Goal: Task Accomplishment & Management: Use online tool/utility

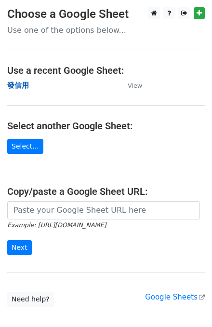
click at [8, 89] on strong "發信用" at bounding box center [18, 85] width 22 height 9
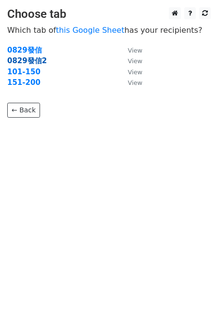
click at [30, 59] on strong "0829發信2" at bounding box center [27, 60] width 40 height 9
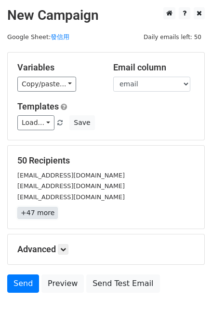
click at [40, 218] on link "+47 more" at bounding box center [37, 213] width 41 height 12
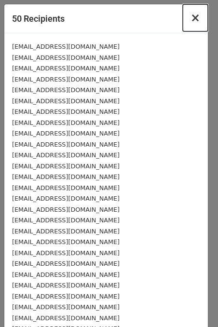
click at [195, 14] on button "×" at bounding box center [195, 17] width 25 height 27
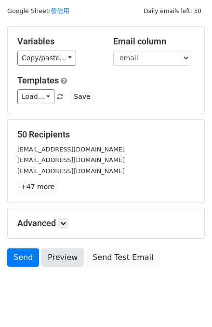
scroll to position [39, 0]
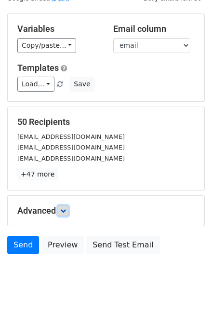
click at [64, 208] on icon at bounding box center [63, 211] width 6 height 6
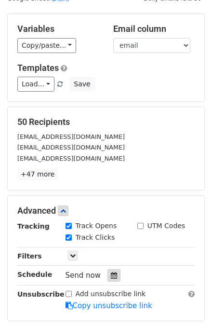
click at [111, 274] on icon at bounding box center [114, 275] width 6 height 7
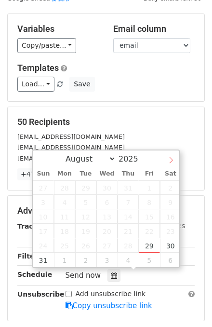
select select "8"
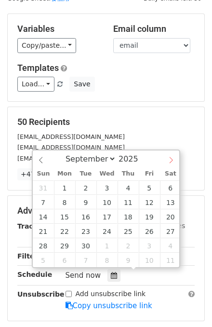
click at [169, 157] on icon at bounding box center [171, 160] width 7 height 7
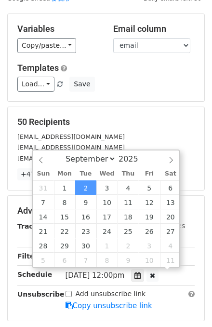
scroll to position [0, 0]
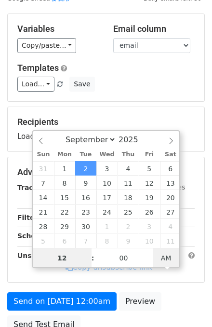
click at [162, 259] on span "AM" at bounding box center [166, 258] width 27 height 19
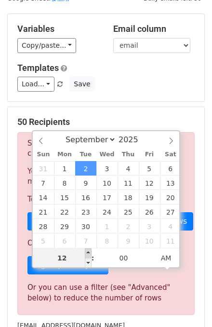
type input "2025-09-02 01:00"
type input "01"
click at [87, 250] on span at bounding box center [88, 254] width 7 height 10
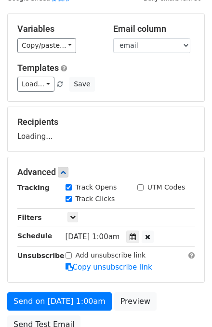
click at [160, 282] on form "Variables Copy/paste... {{name}} {{email}} {{account}} Email column name email …" at bounding box center [106, 176] width 198 height 325
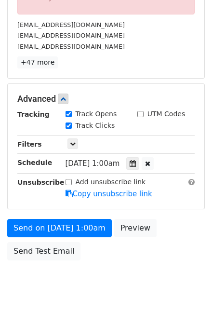
scroll to position [348, 0]
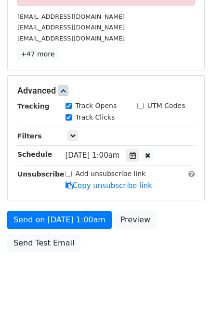
click at [114, 152] on span "Tue, Sep 2, 1:00am" at bounding box center [93, 155] width 55 height 9
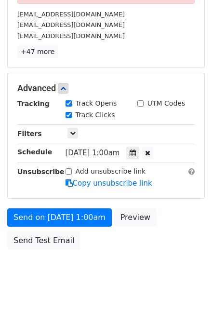
scroll to position [351, 0]
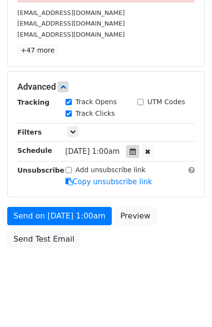
click at [136, 148] on icon at bounding box center [133, 151] width 6 height 7
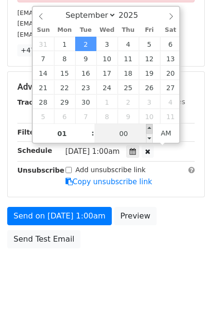
type input "2025-09-02 01:05"
type input "05"
click at [149, 127] on span at bounding box center [149, 129] width 7 height 10
type input "2025-09-02 01:10"
type input "10"
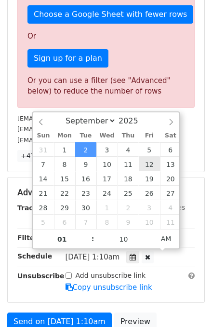
scroll to position [313, 0]
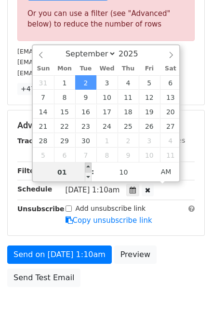
type input "2025-09-02 02:10"
type input "02"
click at [89, 166] on span at bounding box center [88, 168] width 7 height 10
type input "2025-09-02 03:10"
type input "03"
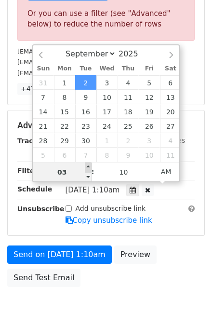
click at [89, 166] on span at bounding box center [88, 168] width 7 height 10
type input "2025-09-02 04:10"
type input "04"
click at [89, 166] on span at bounding box center [88, 168] width 7 height 10
type input "2025-09-02 05:10"
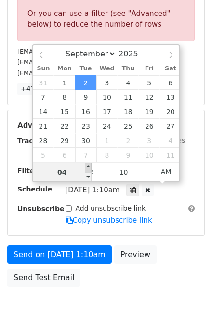
type input "05"
click at [89, 166] on span at bounding box center [88, 168] width 7 height 10
type input "2025-09-02 06:10"
type input "06"
click at [89, 166] on span at bounding box center [88, 168] width 7 height 10
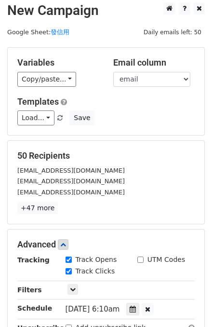
scroll to position [0, 0]
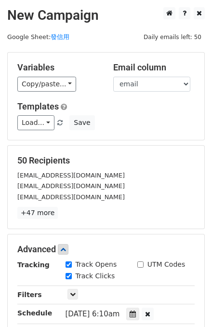
click at [133, 174] on div "zxc103589@gmail.com" at bounding box center [106, 175] width 192 height 11
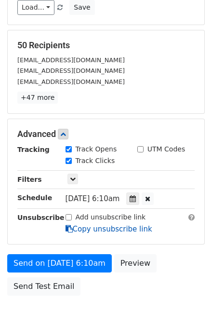
scroll to position [116, 0]
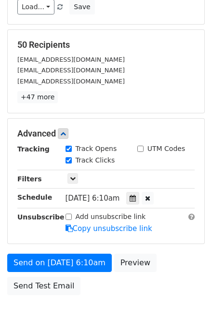
click at [107, 197] on span "Wed, Sep 3, 6:10am" at bounding box center [93, 198] width 55 height 9
click at [136, 197] on icon at bounding box center [133, 198] width 6 height 7
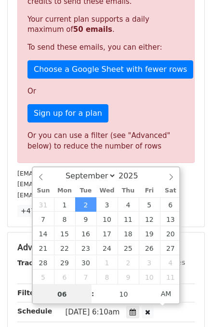
scroll to position [193, 0]
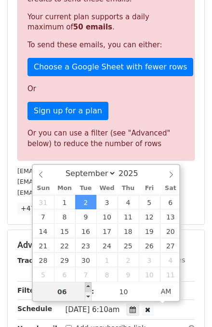
type input "2025-09-02 07:10"
type input "07"
click at [87, 285] on span at bounding box center [88, 287] width 7 height 10
type input "2025-09-02 08:10"
type input "08"
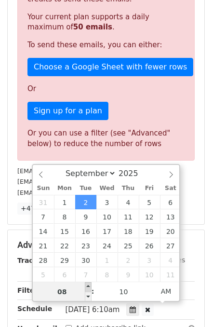
click at [87, 285] on span at bounding box center [88, 287] width 7 height 10
type input "2025-09-02 09:10"
type input "09"
click at [87, 285] on span at bounding box center [88, 287] width 7 height 10
type input "2025-09-02 10:10"
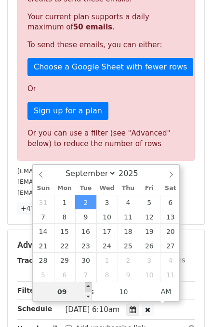
type input "10"
click at [87, 285] on span at bounding box center [88, 287] width 7 height 10
type input "2025-09-02 11:10"
type input "11"
click at [87, 285] on span at bounding box center [88, 287] width 7 height 10
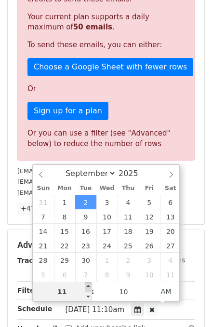
type input "2025-09-02 12:10"
type input "12"
click at [87, 284] on span at bounding box center [88, 287] width 7 height 10
type input "2025-09-02 13:10"
type input "01"
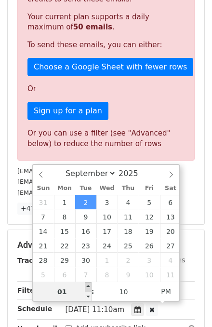
click at [87, 284] on span at bounding box center [88, 287] width 7 height 10
type input "2025-08-31 13:10"
select select "7"
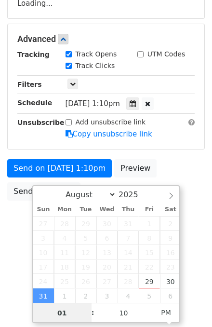
scroll to position [171, 0]
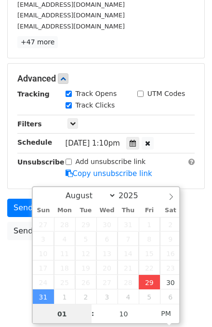
type input "2025-08-29 14:31"
type input "02"
type input "31"
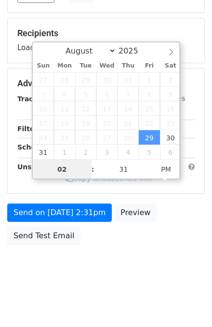
scroll to position [125, 0]
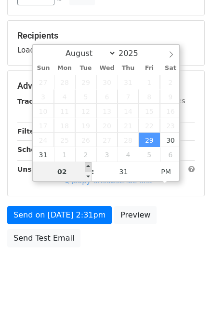
type input "2025-08-29 15:31"
type input "03"
click at [88, 164] on span at bounding box center [88, 167] width 7 height 10
type input "2025-08-29 16:31"
type input "04"
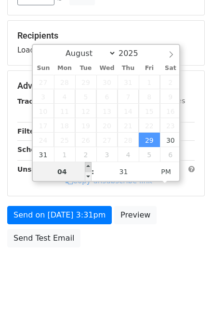
click at [88, 164] on span at bounding box center [88, 167] width 7 height 10
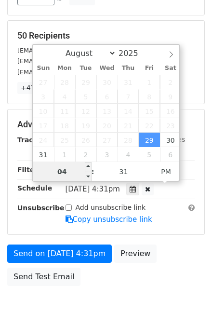
click at [68, 173] on input "04" at bounding box center [62, 171] width 59 height 19
type input "2025-08-29 15:31"
type input "03"
click at [90, 176] on span at bounding box center [88, 177] width 7 height 10
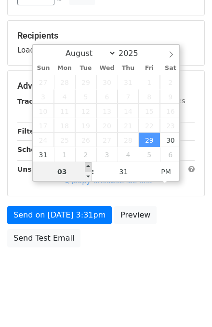
type input "2025-08-29 16:31"
type input "04"
click at [88, 166] on span at bounding box center [88, 167] width 7 height 10
type input "2025-08-29 17:31"
type input "05"
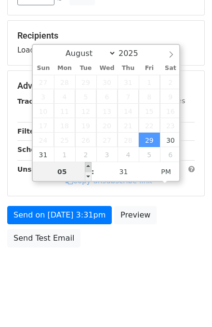
click at [88, 166] on span at bounding box center [88, 167] width 7 height 10
type input "2025-08-29 18:31"
type input "06"
click at [88, 166] on span at bounding box center [88, 167] width 7 height 10
type input "2025-08-29 19:31"
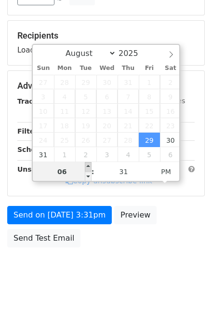
type input "07"
click at [88, 166] on span at bounding box center [88, 167] width 7 height 10
type input "2025-08-29 20:31"
type input "08"
click at [88, 166] on span at bounding box center [88, 167] width 7 height 10
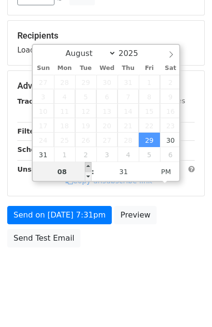
type input "2025-08-29 21:31"
type input "09"
click at [88, 166] on span at bounding box center [88, 167] width 7 height 10
type input "2025-08-29 22:31"
type input "10"
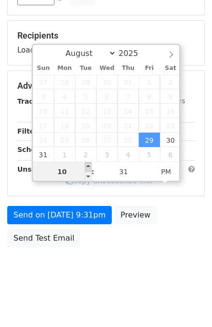
click at [88, 166] on span at bounding box center [88, 167] width 7 height 10
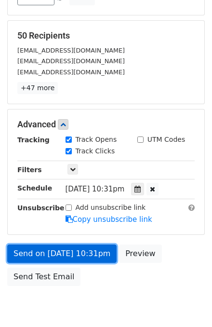
click at [91, 250] on link "Send on Aug 29 at 10:31pm" at bounding box center [62, 254] width 110 height 18
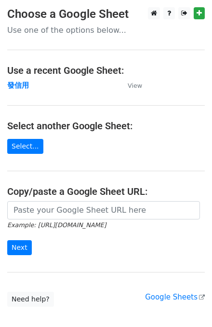
click at [18, 91] on main "Choose a Google Sheet Use one of the options below... Use a recent Google Sheet…" at bounding box center [106, 157] width 212 height 300
click at [19, 84] on strong "發信用" at bounding box center [18, 85] width 22 height 9
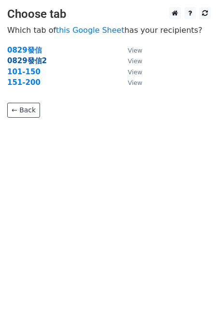
click at [37, 64] on strong "0829發信2" at bounding box center [27, 60] width 40 height 9
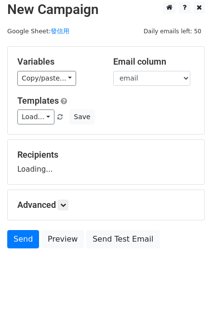
scroll to position [8, 0]
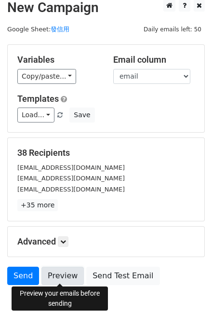
click at [65, 275] on link "Preview" at bounding box center [63, 276] width 42 height 18
click at [60, 236] on h5 "Advanced" at bounding box center [106, 241] width 178 height 11
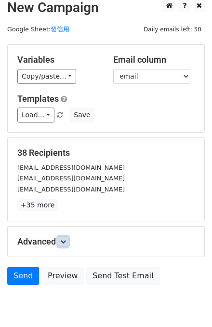
click at [68, 236] on link at bounding box center [63, 241] width 11 height 11
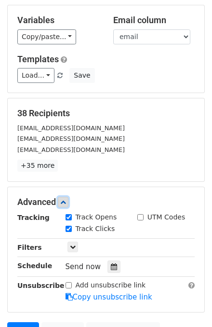
scroll to position [124, 0]
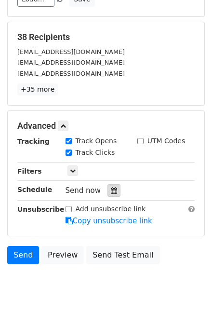
click at [111, 187] on icon at bounding box center [114, 190] width 6 height 7
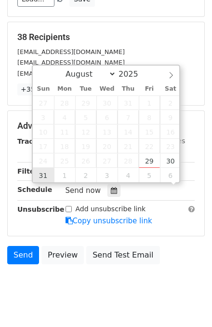
scroll to position [0, 0]
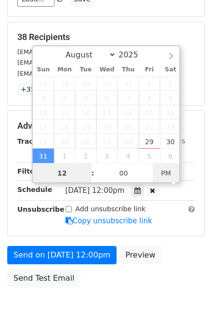
click at [171, 169] on span "PM" at bounding box center [166, 173] width 27 height 19
type input "2025-09-02 00:00"
select select "8"
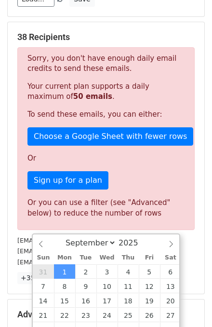
type input "2025-08-31 00:00"
select select "7"
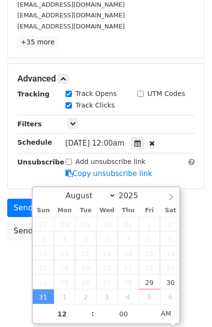
scroll to position [163, 0]
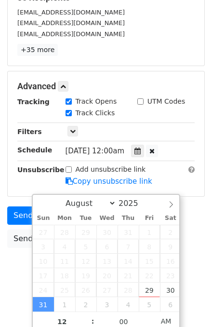
click at [23, 268] on body "New Campaign Daily emails left: 50 Google Sheet: 發信用 Variables Copy/paste... {{…" at bounding box center [106, 67] width 212 height 447
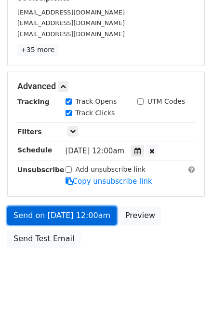
click at [102, 213] on link "Send on Aug 31 at 12:00am" at bounding box center [62, 216] width 110 height 18
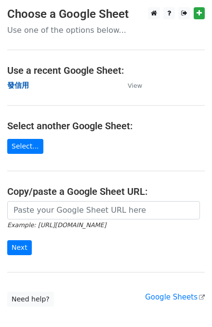
click at [21, 84] on strong "發信用" at bounding box center [18, 85] width 22 height 9
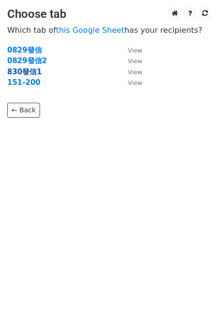
click at [26, 68] on strong "830發信1" at bounding box center [24, 72] width 35 height 9
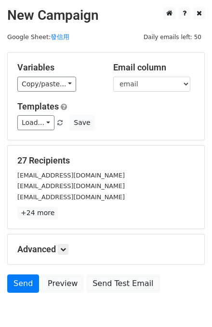
scroll to position [39, 0]
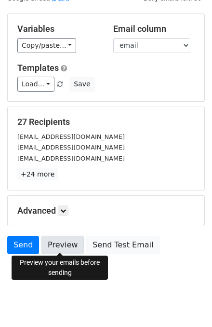
click at [59, 243] on link "Preview" at bounding box center [63, 245] width 42 height 18
click at [61, 217] on div "Advanced Tracking Track Opens UTM Codes Track Clicks Filters Only include sprea…" at bounding box center [106, 211] width 197 height 30
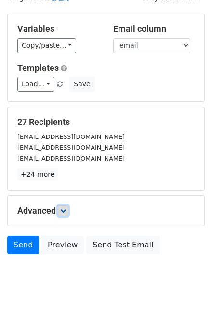
click at [64, 210] on icon at bounding box center [63, 211] width 6 height 6
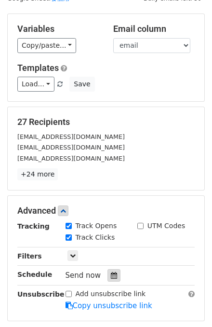
click at [108, 276] on div at bounding box center [114, 275] width 13 height 13
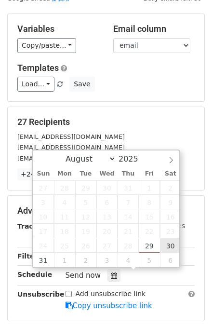
type input "2025-08-30 12:00"
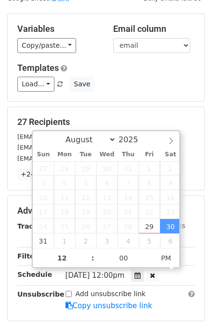
click at [163, 117] on h5 "27 Recipients" at bounding box center [106, 122] width 178 height 11
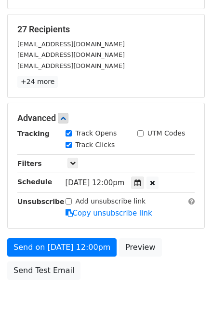
scroll to position [154, 0]
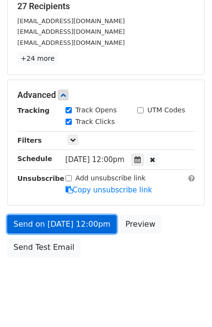
click at [81, 221] on link "Send on Aug 30 at 12:00pm" at bounding box center [62, 224] width 110 height 18
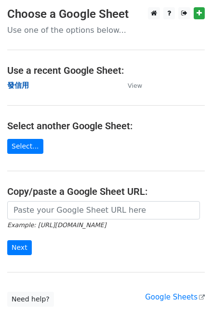
click at [22, 86] on strong "發信用" at bounding box center [18, 85] width 22 height 9
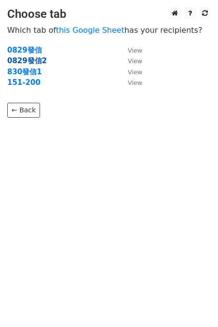
click at [26, 62] on strong "0829發信2" at bounding box center [27, 60] width 40 height 9
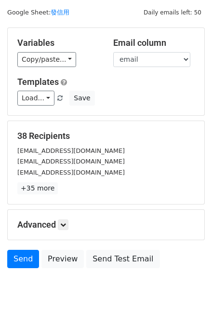
scroll to position [46, 0]
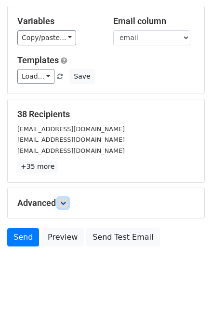
click at [64, 201] on icon at bounding box center [63, 203] width 6 height 6
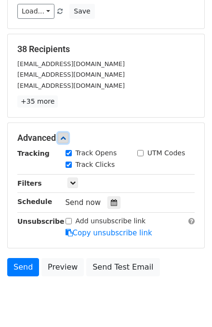
scroll to position [124, 0]
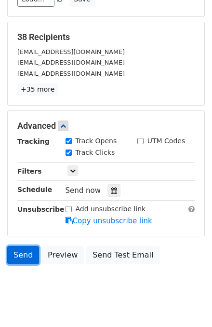
click at [22, 254] on link "Send" at bounding box center [23, 255] width 32 height 18
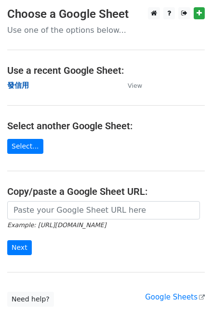
click at [17, 83] on strong "發信用" at bounding box center [18, 85] width 22 height 9
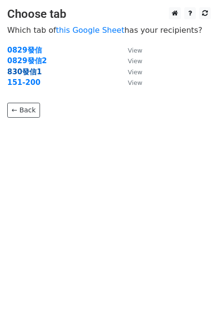
click at [21, 73] on strong "830發信1" at bounding box center [24, 72] width 35 height 9
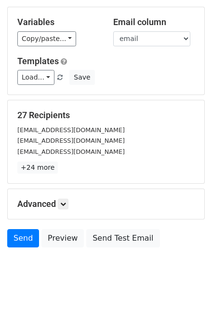
scroll to position [46, 0]
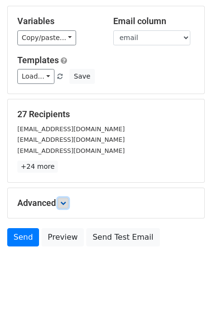
click at [62, 202] on icon at bounding box center [63, 203] width 6 height 6
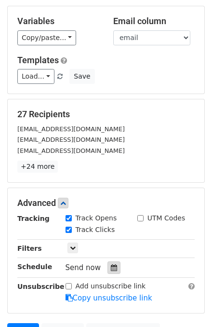
click at [108, 266] on div at bounding box center [114, 268] width 13 height 13
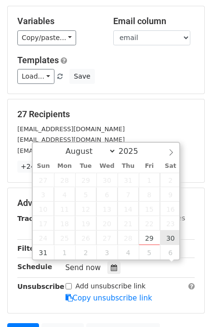
scroll to position [0, 0]
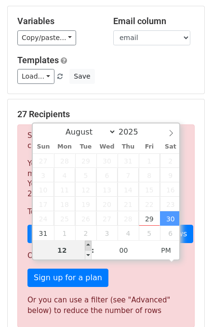
type input "2025-08-30 13:00"
type input "01"
click at [85, 241] on span at bounding box center [88, 246] width 7 height 10
type input "2025-08-30 14:00"
type input "02"
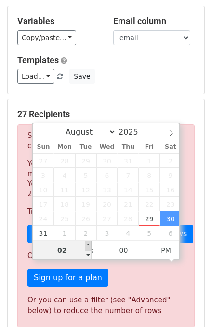
click at [85, 241] on span at bounding box center [88, 246] width 7 height 10
type input "2025-08-30 15:00"
type input "03"
click at [85, 241] on span at bounding box center [88, 246] width 7 height 10
type input "2025-08-30 16:00"
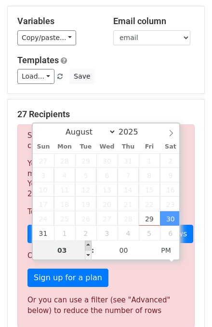
type input "04"
click at [85, 241] on span at bounding box center [88, 246] width 7 height 10
type input "2025-08-30 17:00"
type input "05"
click at [85, 241] on span at bounding box center [88, 246] width 7 height 10
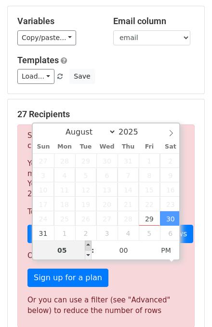
type input "2025-08-30 18:00"
type input "06"
click at [85, 241] on span at bounding box center [88, 246] width 7 height 10
type input "2025-08-30 19:00"
type input "07"
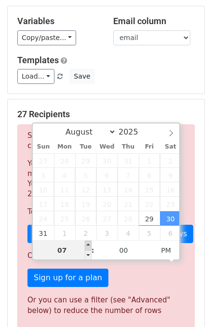
click at [85, 241] on span at bounding box center [88, 246] width 7 height 10
type input "2025-08-30 20:00"
type input "08"
click at [85, 244] on span at bounding box center [88, 246] width 7 height 10
type input "2025-08-30 21:00"
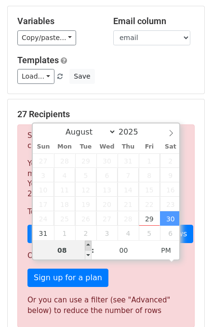
type input "09"
click at [85, 244] on span at bounding box center [88, 246] width 7 height 10
type input "2025-08-30 22:00"
type input "10"
click at [85, 244] on span at bounding box center [88, 246] width 7 height 10
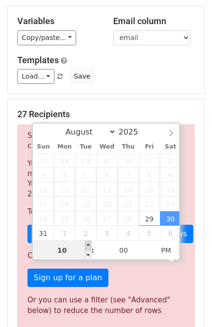
type input "2025-08-30 23:00"
type input "11"
click at [85, 244] on span at bounding box center [88, 246] width 7 height 10
type input "2025-08-30 00:00"
type input "12"
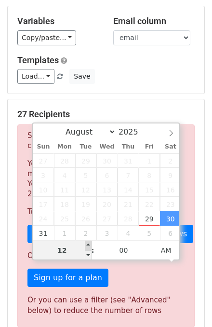
click at [87, 243] on span at bounding box center [88, 246] width 7 height 10
type input "2025-08-30 01:00"
type input "01"
click at [87, 243] on span at bounding box center [88, 246] width 7 height 10
type input "2025-08-30 02:00"
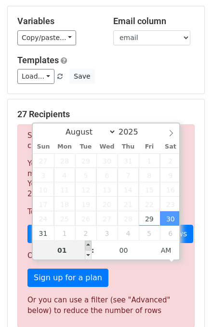
type input "02"
click at [87, 243] on span at bounding box center [88, 246] width 7 height 10
type input "2025-08-30 03:00"
type input "03"
click at [87, 243] on span at bounding box center [88, 246] width 7 height 10
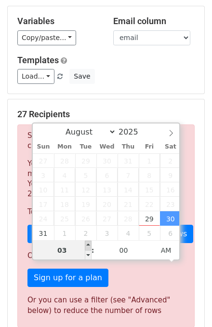
type input "2025-08-30 04:00"
type input "04"
click at [87, 243] on span at bounding box center [88, 246] width 7 height 10
type input "2025-08-30 05:00"
type input "05"
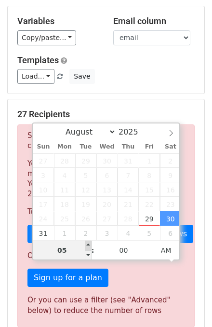
click at [87, 244] on span at bounding box center [88, 246] width 7 height 10
type input "2025-08-30 06:00"
type input "06"
click at [87, 244] on span at bounding box center [88, 246] width 7 height 10
type input "2025-08-30 07:00"
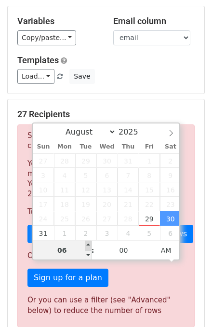
type input "07"
click at [87, 244] on span at bounding box center [88, 246] width 7 height 10
type input "2025-08-30 08:00"
type input "08"
click at [87, 244] on span at bounding box center [88, 246] width 7 height 10
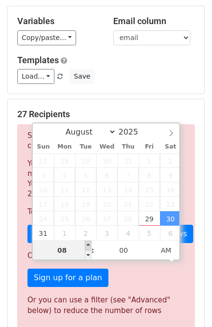
type input "2025-08-30 09:00"
type input "09"
click at [87, 244] on span at bounding box center [88, 246] width 7 height 10
type input "2025-08-30 10:00"
type input "10"
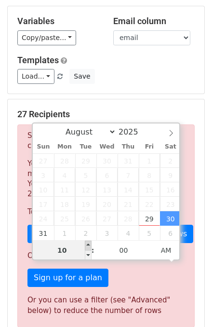
click at [87, 244] on span at bounding box center [88, 246] width 7 height 10
type input "2025-08-30 11:00"
type input "11"
click at [87, 244] on span at bounding box center [88, 246] width 7 height 10
type input "2025-08-30 12:00"
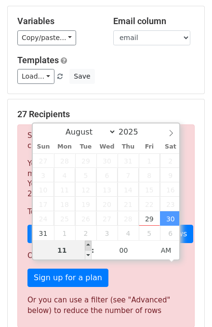
type input "12"
click at [87, 244] on span at bounding box center [88, 246] width 7 height 10
type input "2025-08-30 13:00"
type input "01"
click at [87, 244] on span at bounding box center [88, 246] width 7 height 10
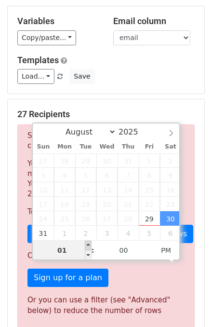
type input "2025-08-30 14:00"
type input "02"
click at [87, 244] on span at bounding box center [88, 246] width 7 height 10
type input "2025-08-30 15:00"
type input "03"
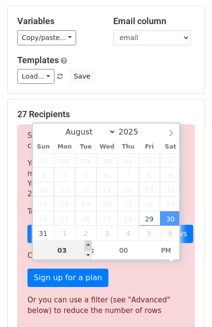
click at [87, 244] on span at bounding box center [88, 246] width 7 height 10
type input "2025-08-30 16:00"
type input "04"
click at [87, 244] on span at bounding box center [88, 246] width 7 height 10
type input "2025-08-30 17:00"
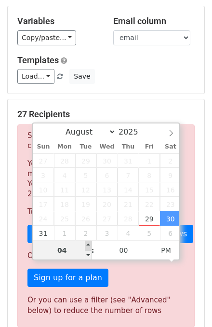
type input "05"
click at [87, 244] on span at bounding box center [88, 246] width 7 height 10
type input "2025-08-30 18:00"
type input "06"
click at [87, 244] on span at bounding box center [88, 246] width 7 height 10
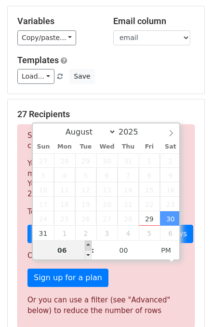
type input "2025-08-30 19:00"
type input "07"
click at [87, 244] on span at bounding box center [88, 246] width 7 height 10
type input "2025-08-30 20:00"
type input "08"
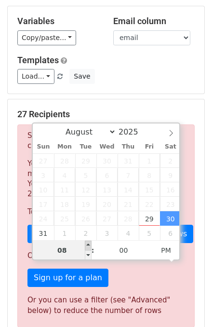
click at [87, 244] on span at bounding box center [88, 246] width 7 height 10
click at [141, 101] on div "27 Recipients Sorry, you don't have enough daily email credits to send these em…" at bounding box center [106, 245] width 197 height 292
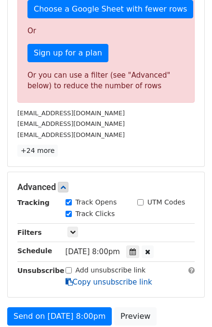
scroll to position [317, 0]
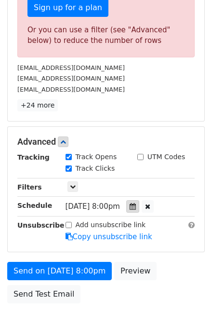
click at [136, 205] on icon at bounding box center [133, 206] width 6 height 7
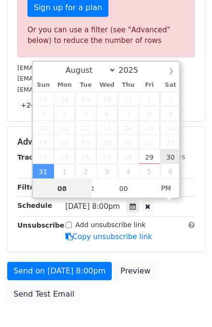
type input "2025-08-30 20:00"
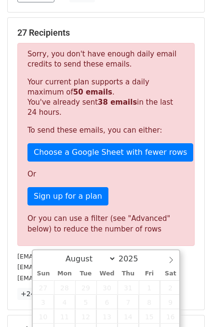
scroll to position [124, 0]
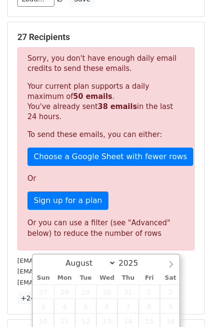
click at [155, 189] on div "Sorry, you don't have enough daily email credits to send these emails. Your cur…" at bounding box center [106, 148] width 178 height 203
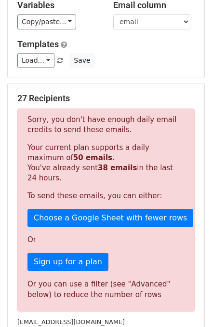
scroll to position [0, 0]
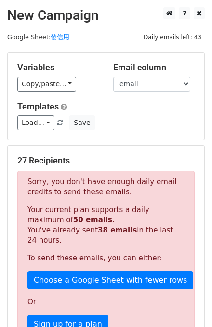
click at [171, 35] on span "Daily emails left: 43" at bounding box center [172, 37] width 65 height 11
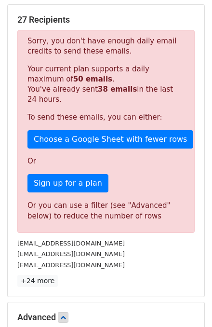
scroll to position [270, 0]
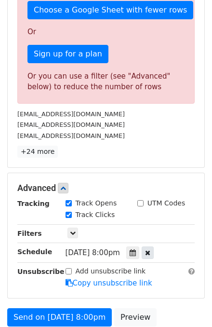
click at [151, 250] on icon at bounding box center [147, 253] width 5 height 7
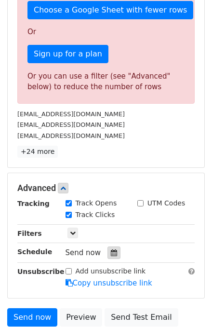
click at [111, 250] on icon at bounding box center [114, 253] width 6 height 7
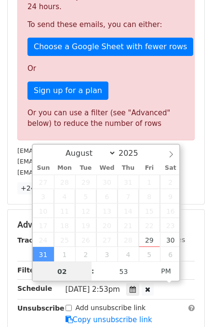
scroll to position [348, 0]
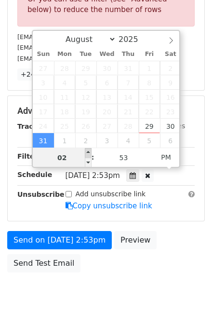
type input "2025-08-31 15:53"
type input "03"
click at [89, 153] on span at bounding box center [88, 153] width 7 height 10
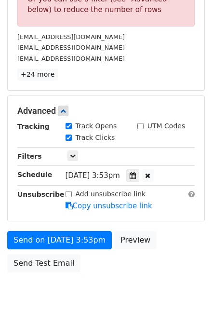
click at [186, 258] on div "Send on Aug 31 at 3:53pm Preview Send Test Email" at bounding box center [106, 254] width 212 height 46
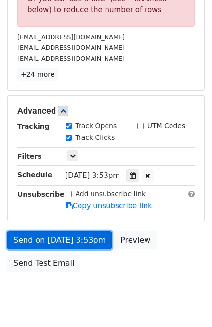
click at [82, 232] on link "Send on Aug 31 at 3:53pm" at bounding box center [59, 240] width 105 height 18
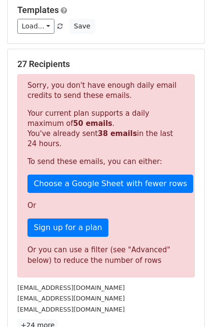
scroll to position [0, 0]
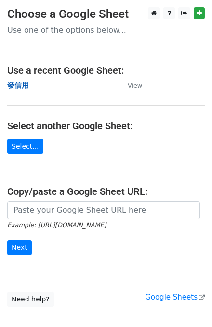
click at [21, 87] on strong "發信用" at bounding box center [18, 85] width 22 height 9
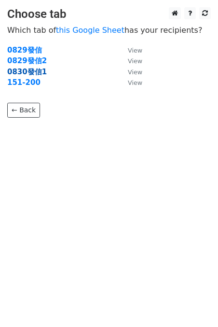
click at [28, 73] on strong "0830發信1" at bounding box center [27, 72] width 40 height 9
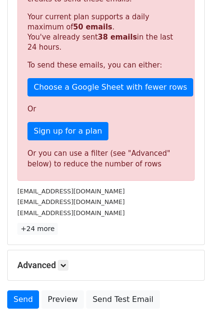
scroll to position [255, 0]
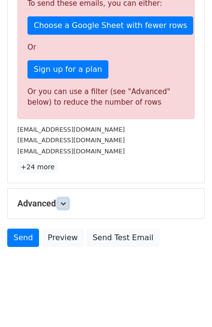
click at [60, 200] on link at bounding box center [63, 203] width 11 height 11
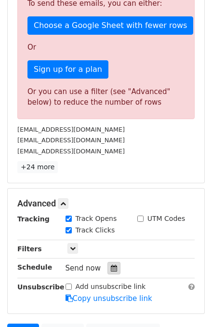
click at [114, 270] on div at bounding box center [114, 268] width 13 height 13
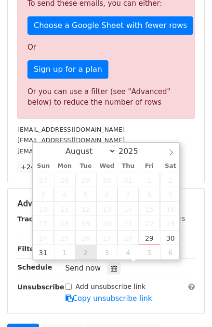
type input "2025-09-02 12:00"
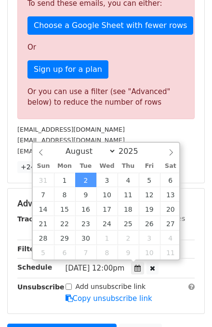
select select "8"
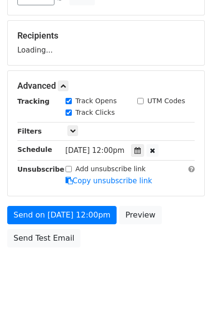
click at [173, 170] on form "Variables Copy/paste... {{name}} {{email}} {{account}} Email column name email …" at bounding box center [106, 89] width 198 height 325
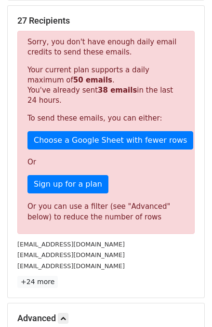
scroll to position [333, 0]
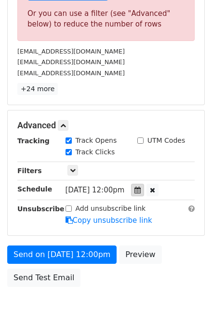
click at [141, 187] on icon at bounding box center [138, 190] width 6 height 7
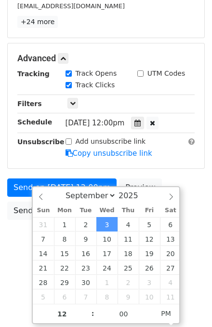
scroll to position [163, 0]
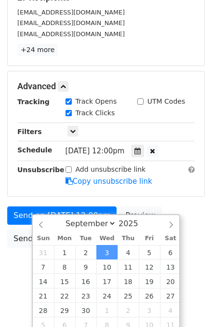
click at [199, 236] on body "New Campaign Daily emails left: 12 Google Sheet: 發信用 Variables Copy/paste... {{…" at bounding box center [106, 67] width 212 height 447
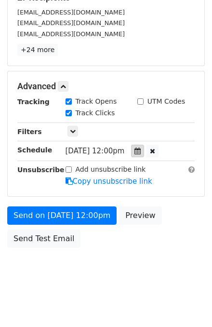
click at [141, 149] on icon at bounding box center [138, 151] width 6 height 7
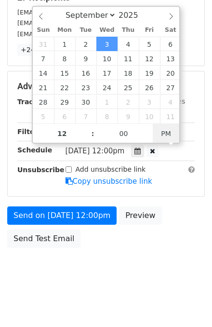
type input "2025-09-03 00:00"
click at [165, 128] on span "PM" at bounding box center [166, 133] width 27 height 19
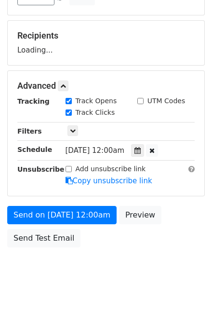
click at [175, 247] on div "Send on Sep 3 at 12:00am Preview Send Test Email" at bounding box center [106, 229] width 212 height 46
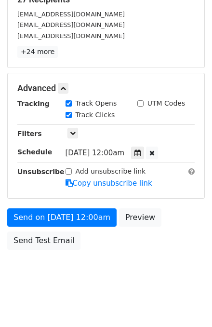
scroll to position [163, 0]
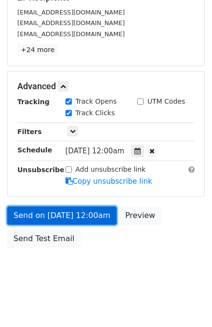
click at [71, 210] on link "Send on Sep 3 at 12:00am" at bounding box center [62, 216] width 110 height 18
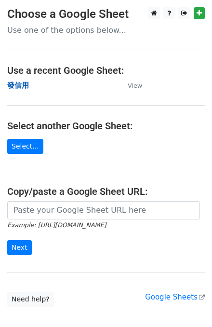
click at [16, 86] on strong "發信用" at bounding box center [18, 85] width 22 height 9
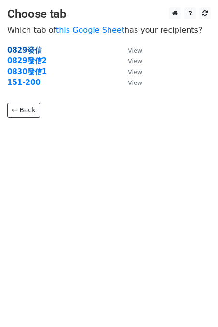
click at [31, 50] on strong "0829發信" at bounding box center [24, 50] width 35 height 9
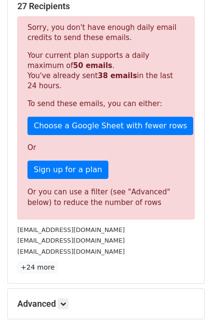
scroll to position [232, 0]
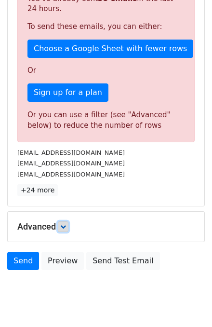
click at [66, 226] on icon at bounding box center [63, 227] width 6 height 6
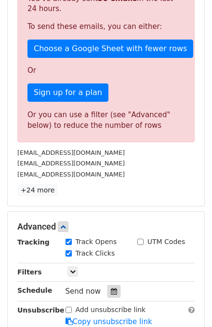
click at [111, 288] on icon at bounding box center [114, 291] width 6 height 7
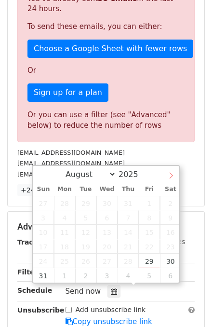
select select "8"
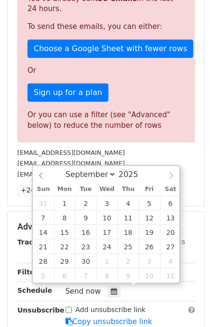
click at [174, 174] on icon at bounding box center [171, 175] width 7 height 7
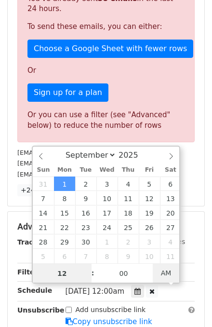
click at [169, 273] on span "AM" at bounding box center [166, 273] width 27 height 19
type input "2025-08-31 00:00"
select select "7"
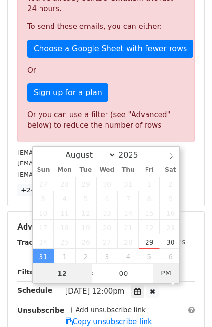
click at [166, 275] on span "PM" at bounding box center [166, 273] width 27 height 19
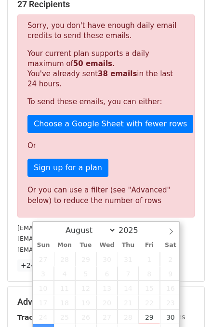
scroll to position [193, 0]
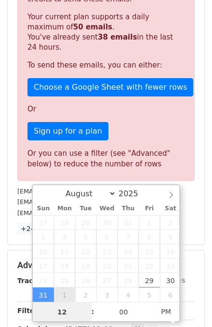
type input "2025-09-01 12:00"
select select "8"
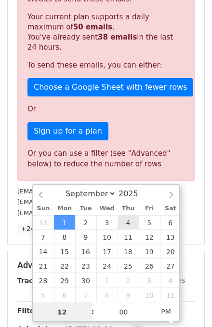
type input "[DATE] 12:00"
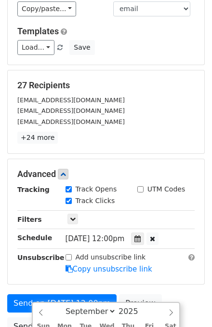
scroll to position [0, 0]
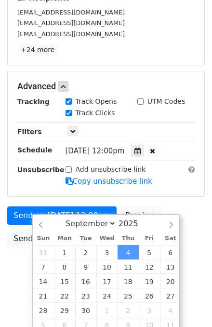
click at [200, 207] on div "Send on Sep 4 at 12:00pm Preview Send Test Email" at bounding box center [106, 230] width 212 height 46
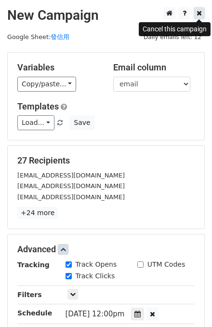
click at [196, 15] on link at bounding box center [199, 13] width 11 height 12
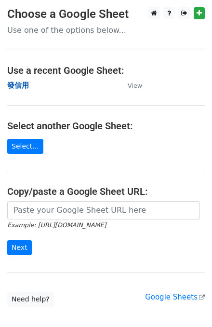
click at [14, 83] on strong "發信用" at bounding box center [18, 85] width 22 height 9
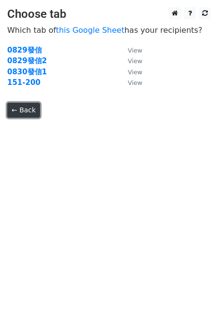
click at [28, 105] on link "← Back" at bounding box center [23, 110] width 33 height 15
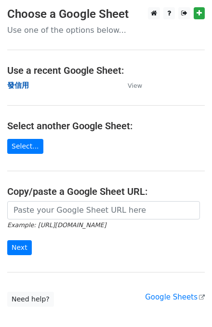
click at [14, 83] on strong "發信用" at bounding box center [18, 85] width 22 height 9
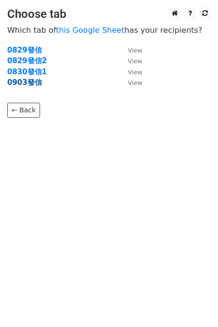
click at [21, 81] on strong "0903發信" at bounding box center [24, 82] width 35 height 9
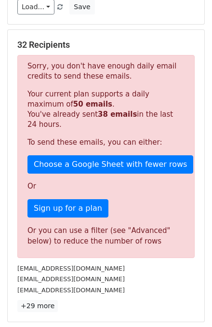
scroll to position [255, 0]
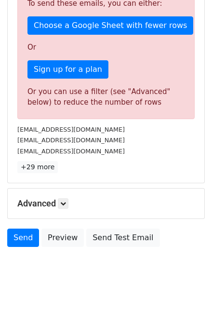
click at [49, 199] on h5 "Advanced" at bounding box center [106, 203] width 178 height 11
click at [78, 201] on h5 "Advanced" at bounding box center [106, 203] width 178 height 11
click at [65, 201] on icon at bounding box center [63, 204] width 6 height 6
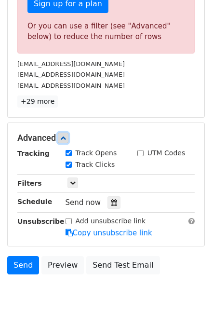
scroll to position [327, 0]
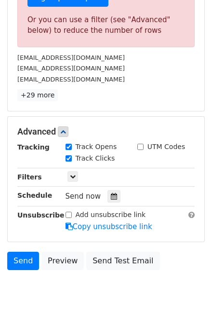
click at [103, 196] on div "Send now" at bounding box center [122, 196] width 113 height 13
click at [111, 195] on icon at bounding box center [114, 196] width 6 height 7
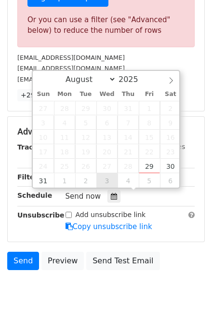
type input "[DATE] 12:00"
select select "8"
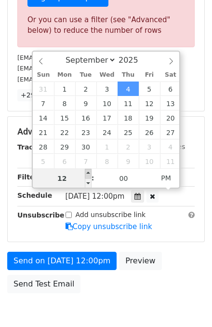
type input "[DATE] 13:00"
type input "01"
click at [88, 172] on span at bounding box center [88, 174] width 7 height 10
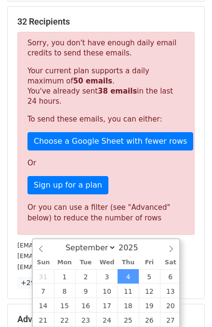
scroll to position [134, 0]
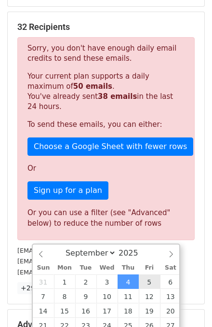
type input "[DATE] 13:00"
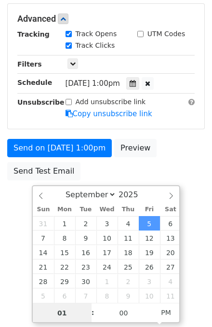
scroll to position [191, 0]
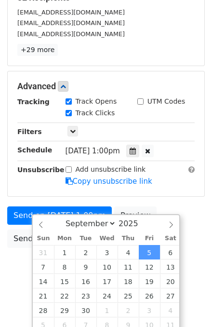
click at [193, 221] on div "Send on [DATE] 1:00pm Preview Send Test Email" at bounding box center [106, 230] width 212 height 46
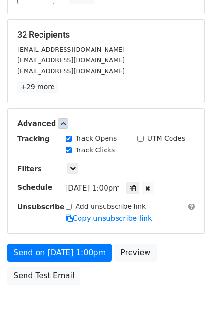
scroll to position [154, 0]
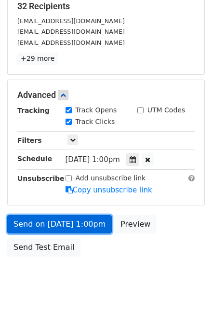
click at [89, 225] on link "Send on [DATE] 1:00pm" at bounding box center [59, 224] width 105 height 18
